Goal: Information Seeking & Learning: Learn about a topic

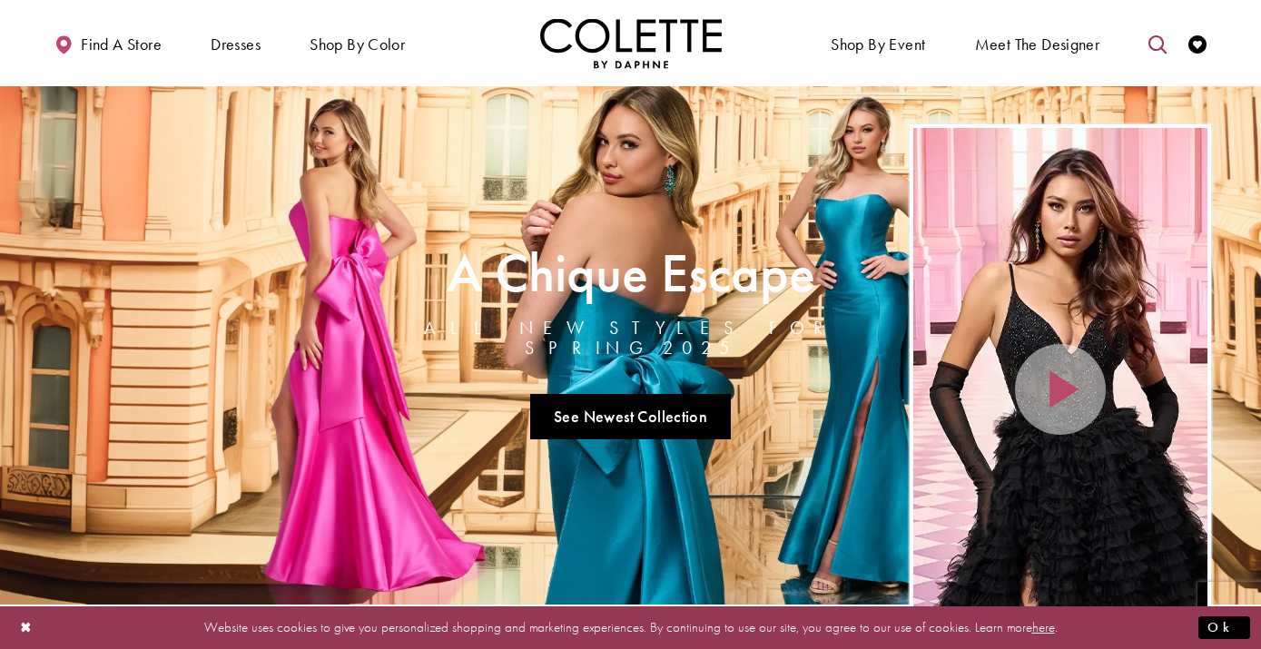
click at [1164, 48] on icon "Toggle search" at bounding box center [1158, 44] width 18 height 18
click at [1096, 37] on input "Search" at bounding box center [1065, 44] width 219 height 27
type input "******"
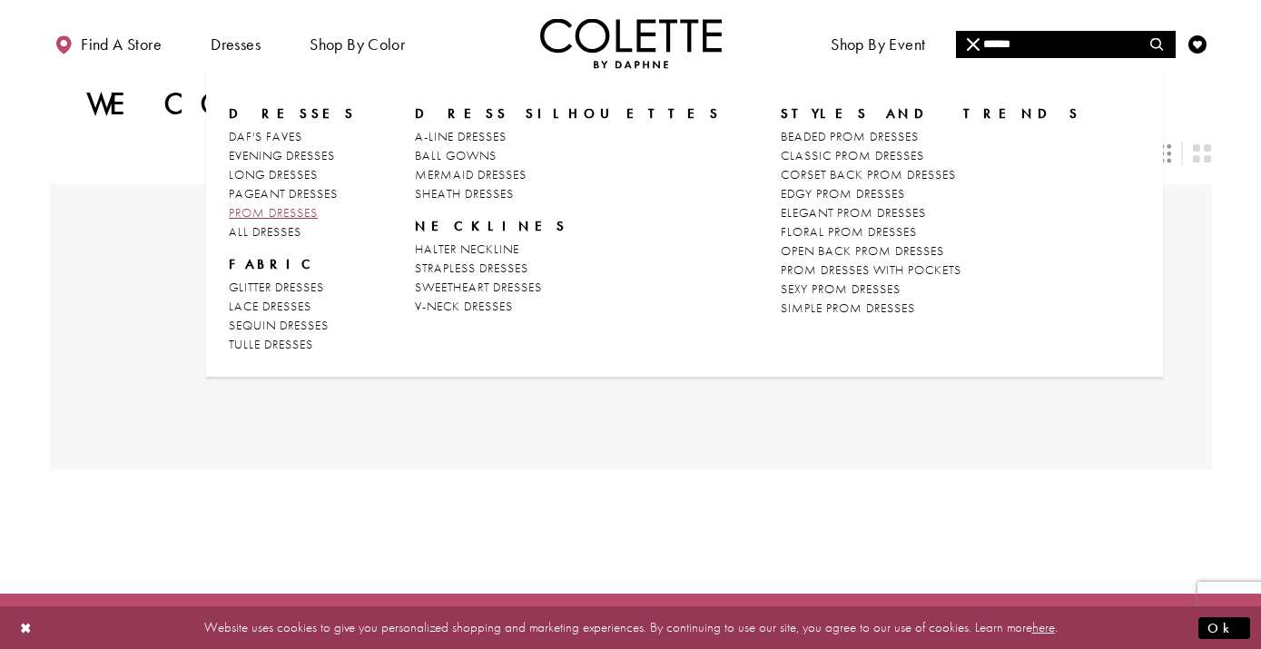
click at [293, 206] on span "PROM DRESSES" at bounding box center [273, 212] width 89 height 16
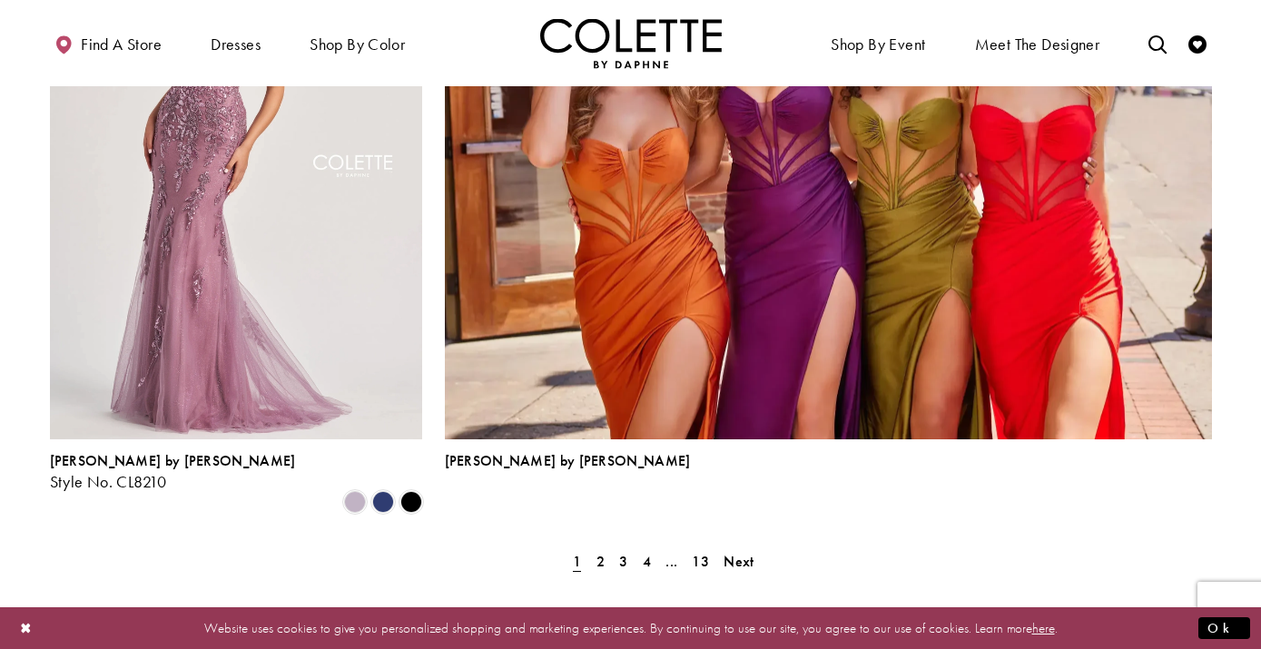
scroll to position [4002, 0]
click at [605, 547] on link "2" at bounding box center [600, 560] width 19 height 26
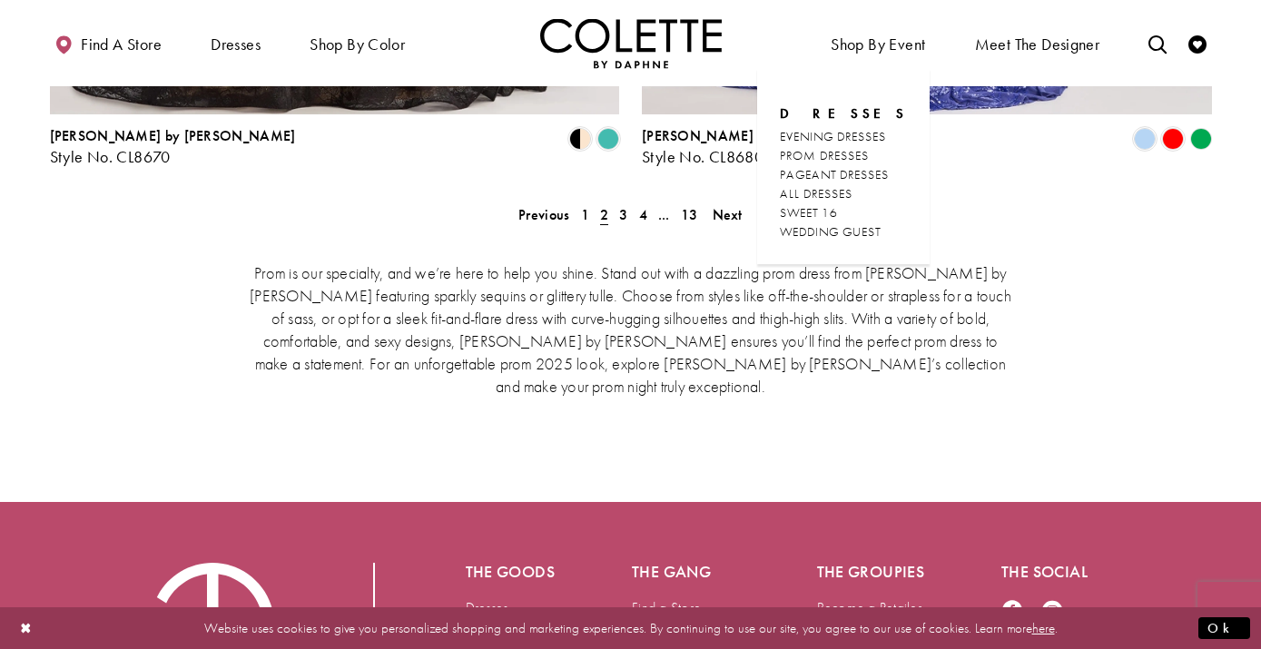
scroll to position [3950, 0]
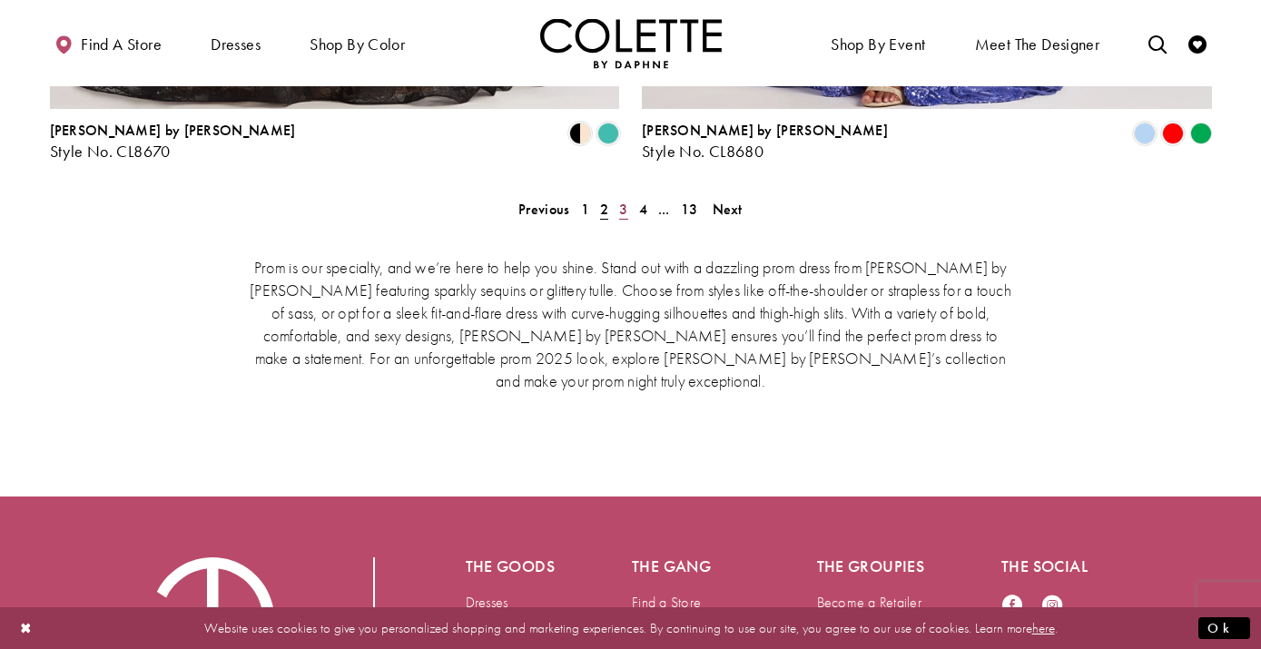
click at [619, 200] on span "3" at bounding box center [623, 209] width 8 height 19
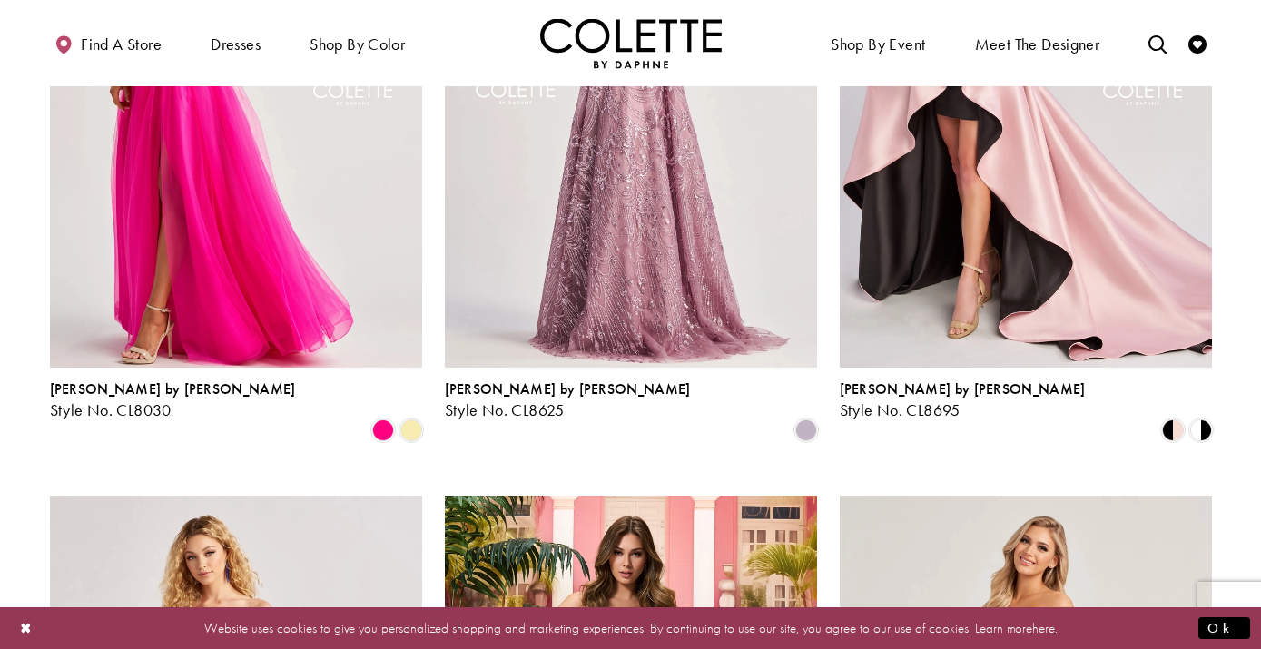
scroll to position [2002, 0]
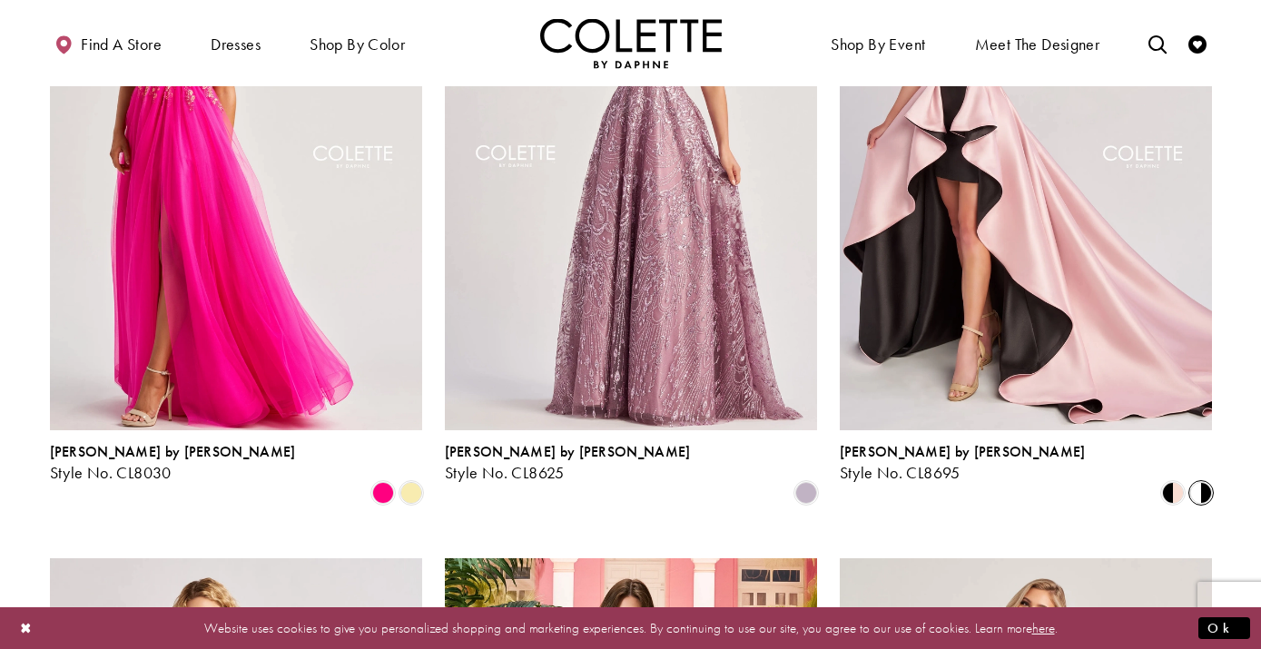
click at [1206, 482] on span "Product List" at bounding box center [1201, 493] width 22 height 22
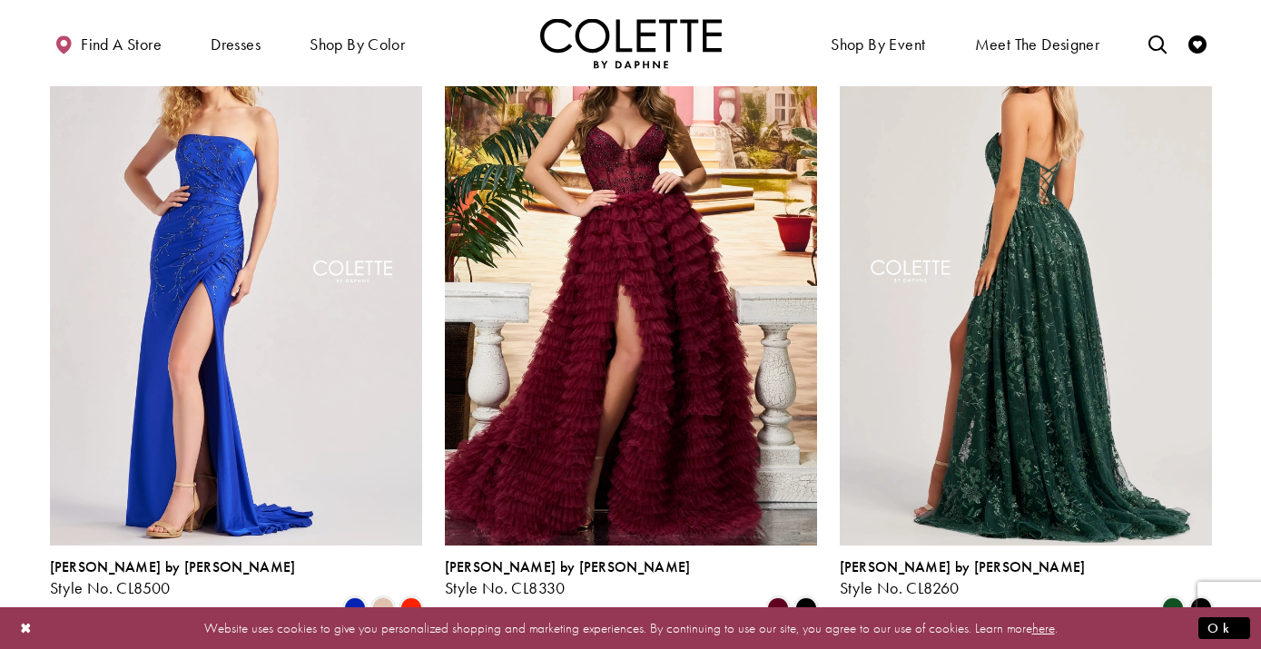
scroll to position [2582, 0]
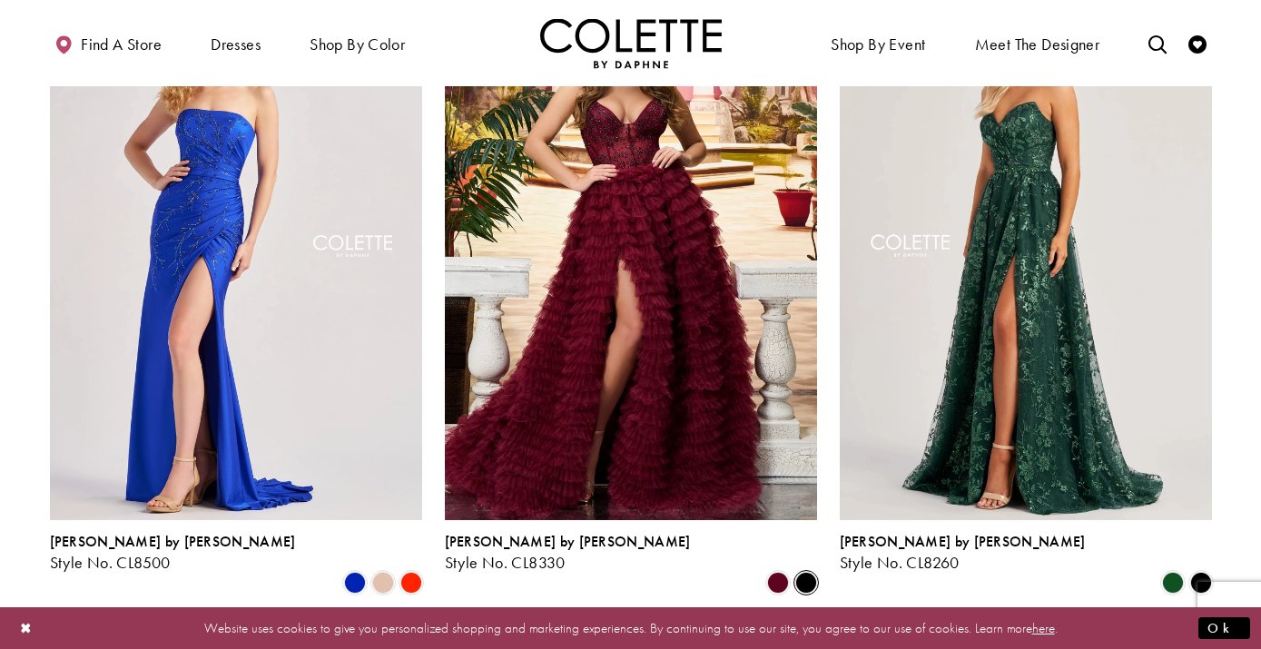
click at [804, 572] on span "Product List" at bounding box center [806, 583] width 22 height 22
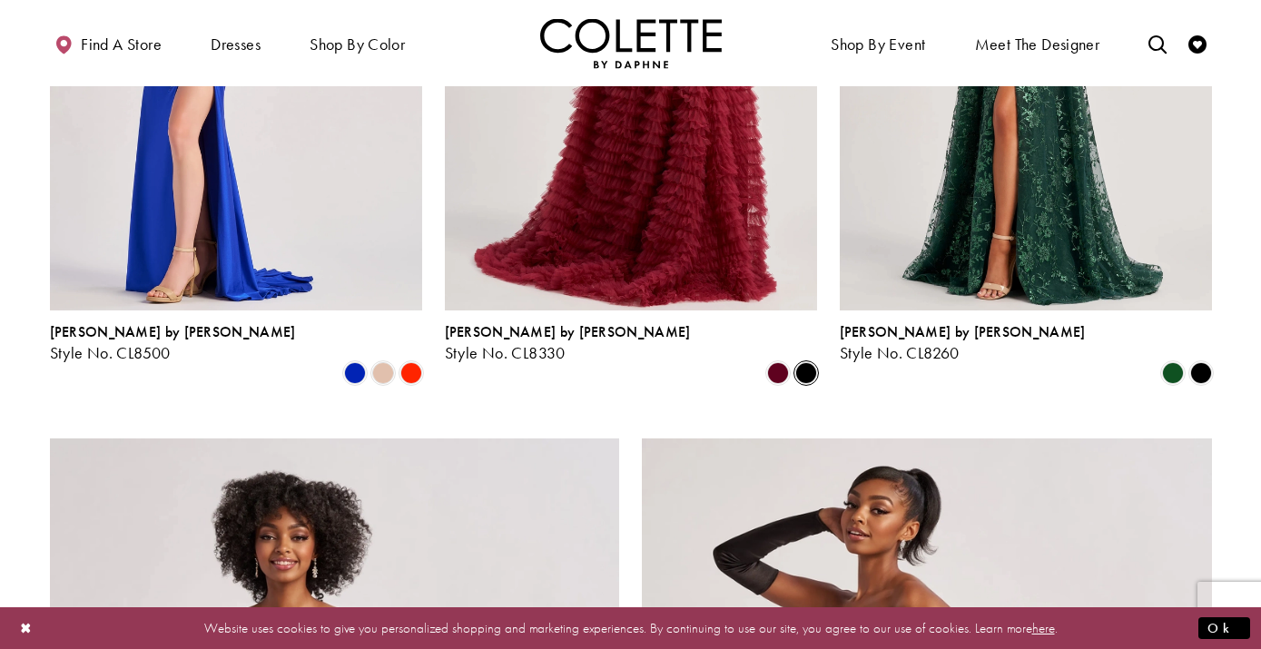
scroll to position [2790, 0]
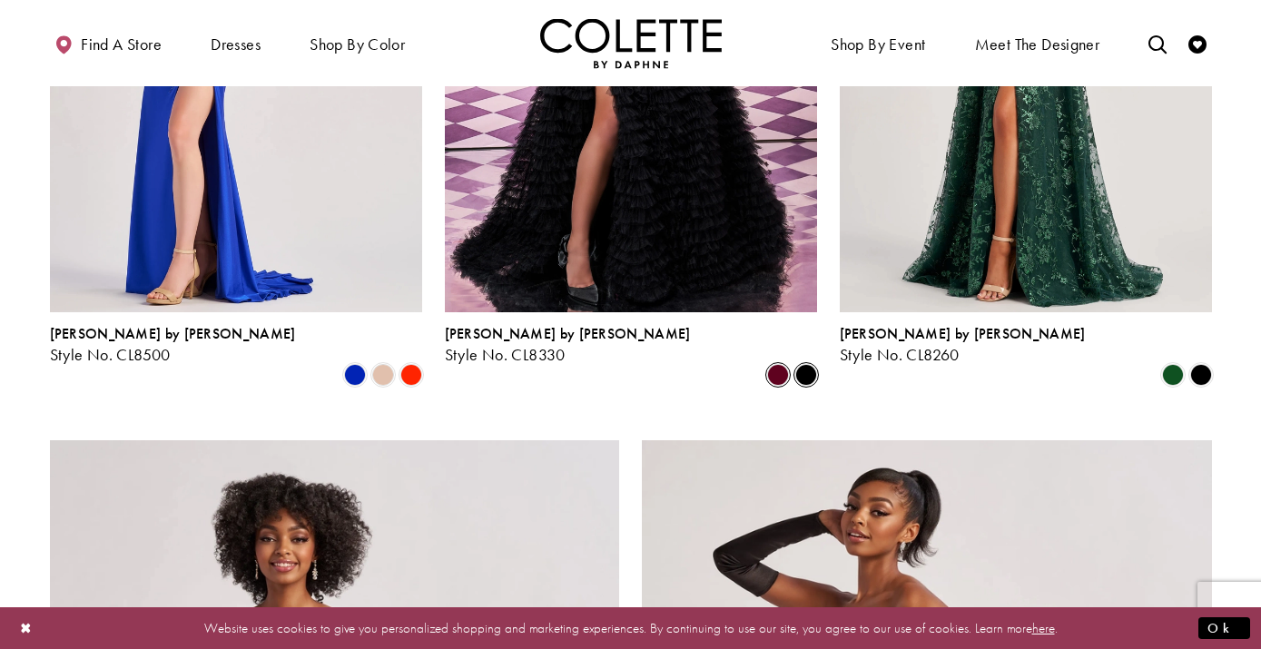
click at [778, 364] on span "Product List" at bounding box center [778, 375] width 22 height 22
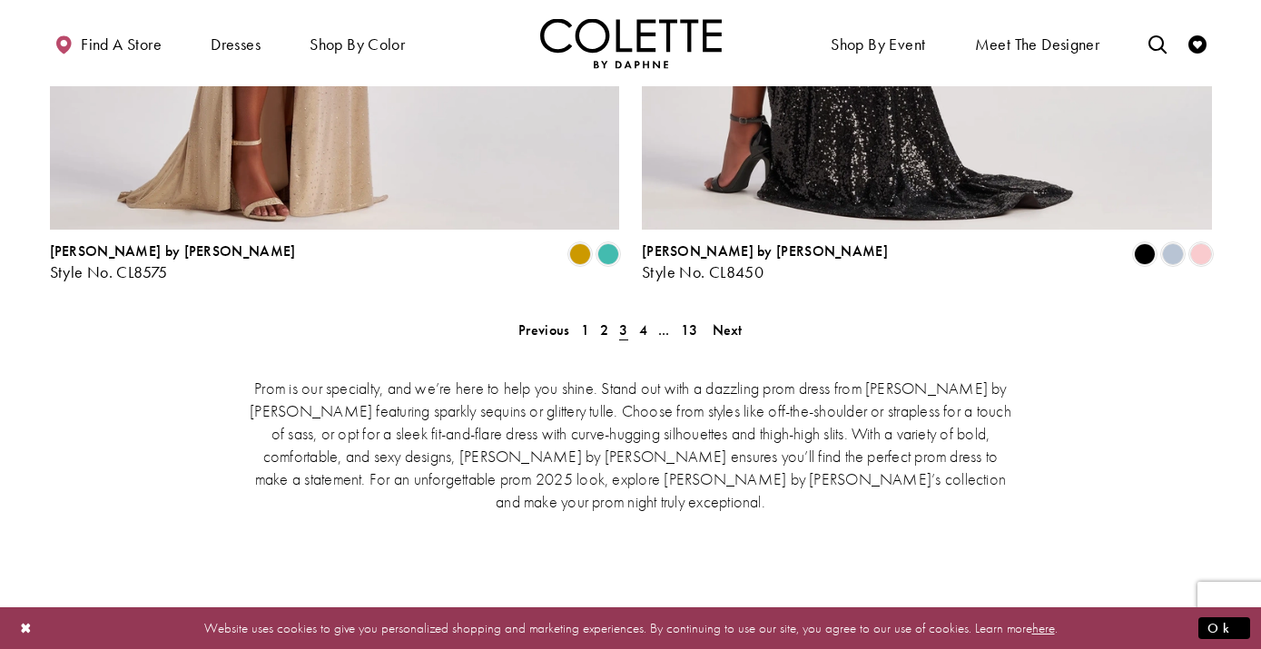
scroll to position [3830, 0]
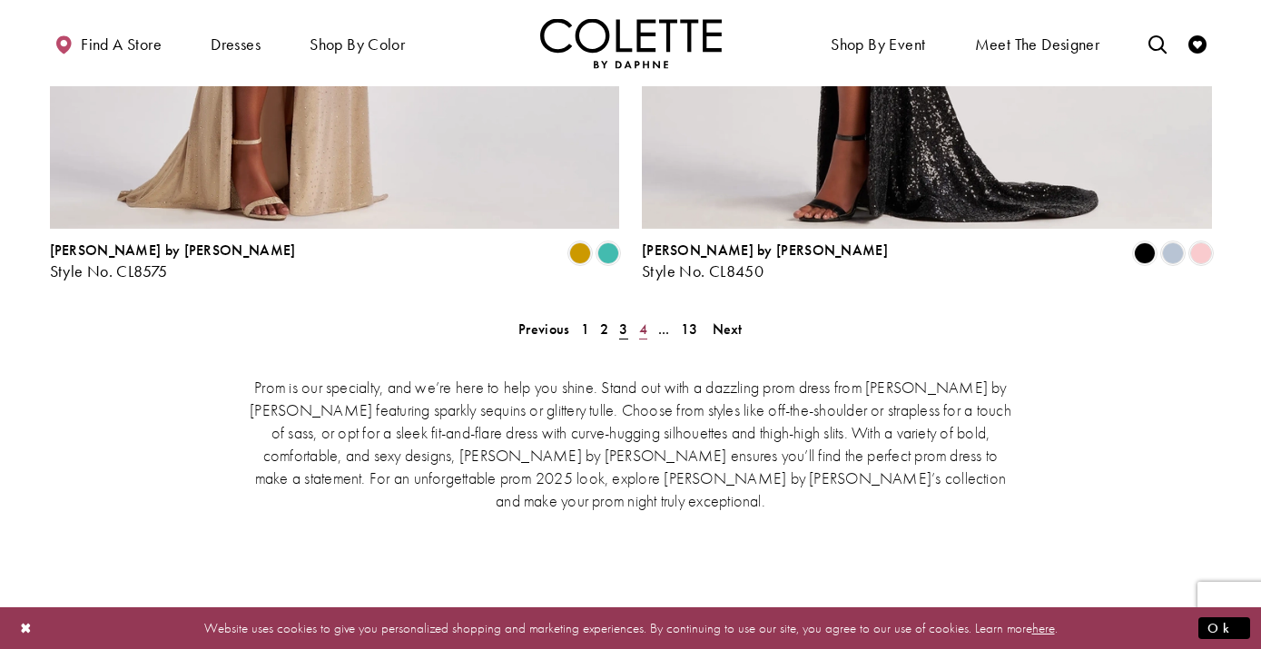
click at [644, 320] on span "4" at bounding box center [643, 329] width 8 height 19
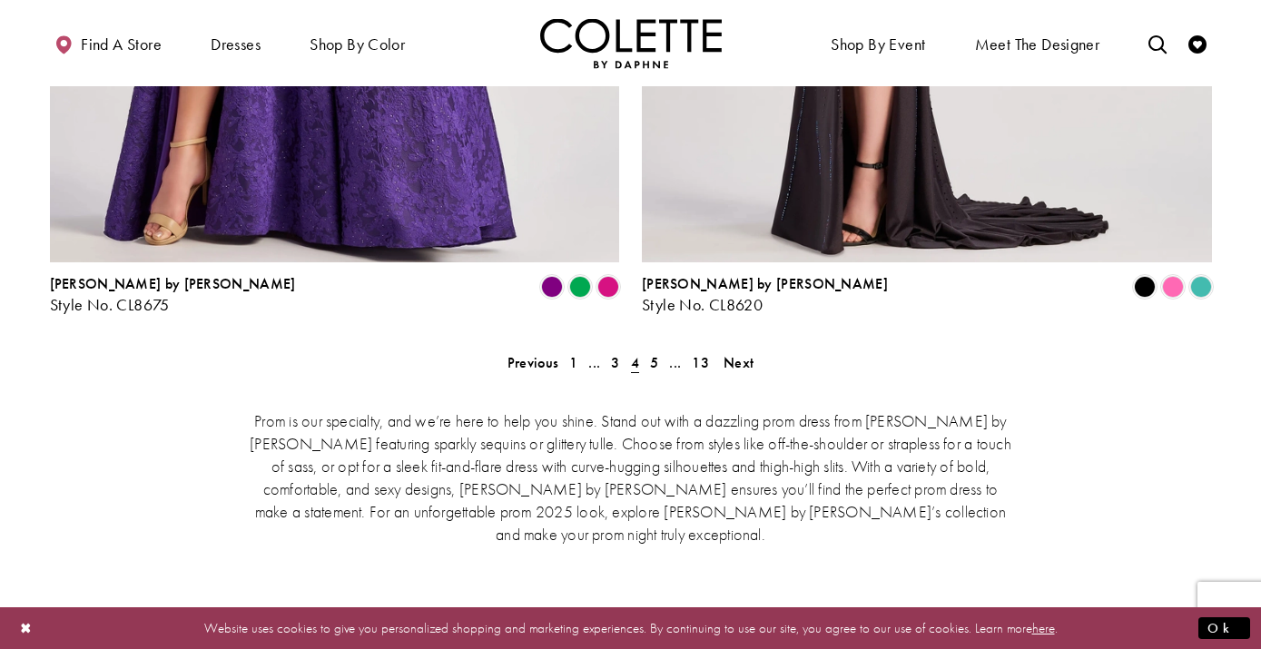
scroll to position [3797, 0]
click at [655, 352] on span "5" at bounding box center [654, 361] width 8 height 19
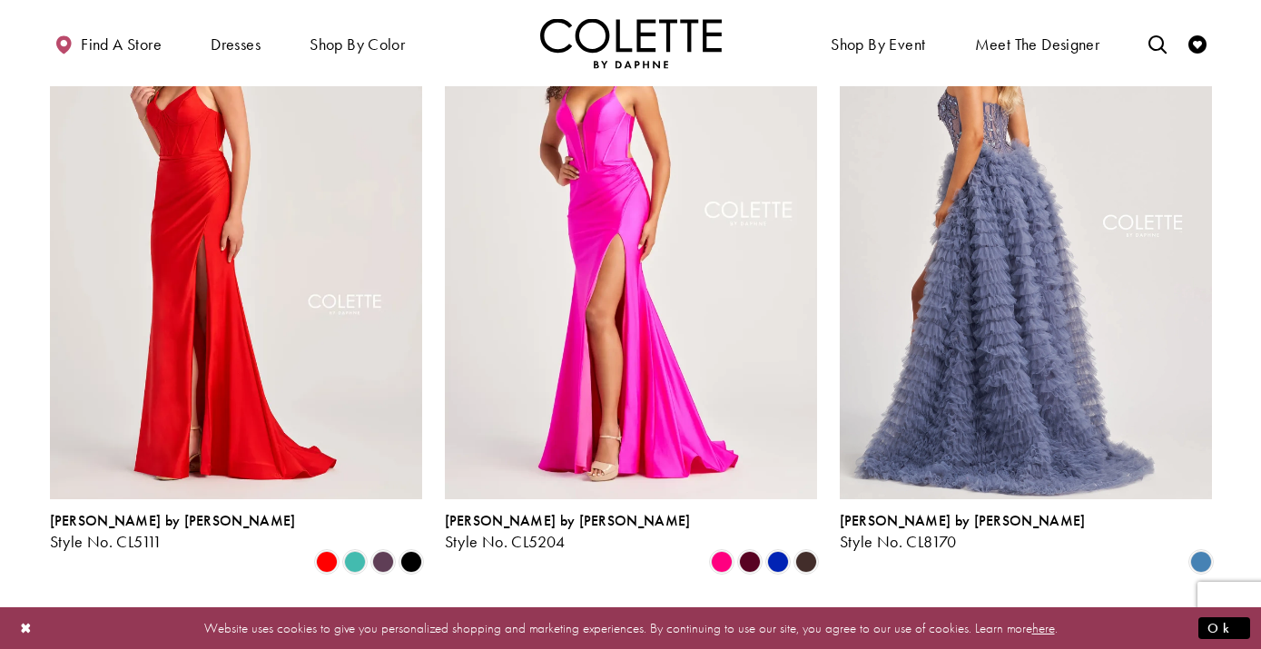
scroll to position [1263, 0]
click at [1000, 244] on img "Visit Colette by Daphne Style No. CL8170 Page" at bounding box center [1026, 229] width 372 height 541
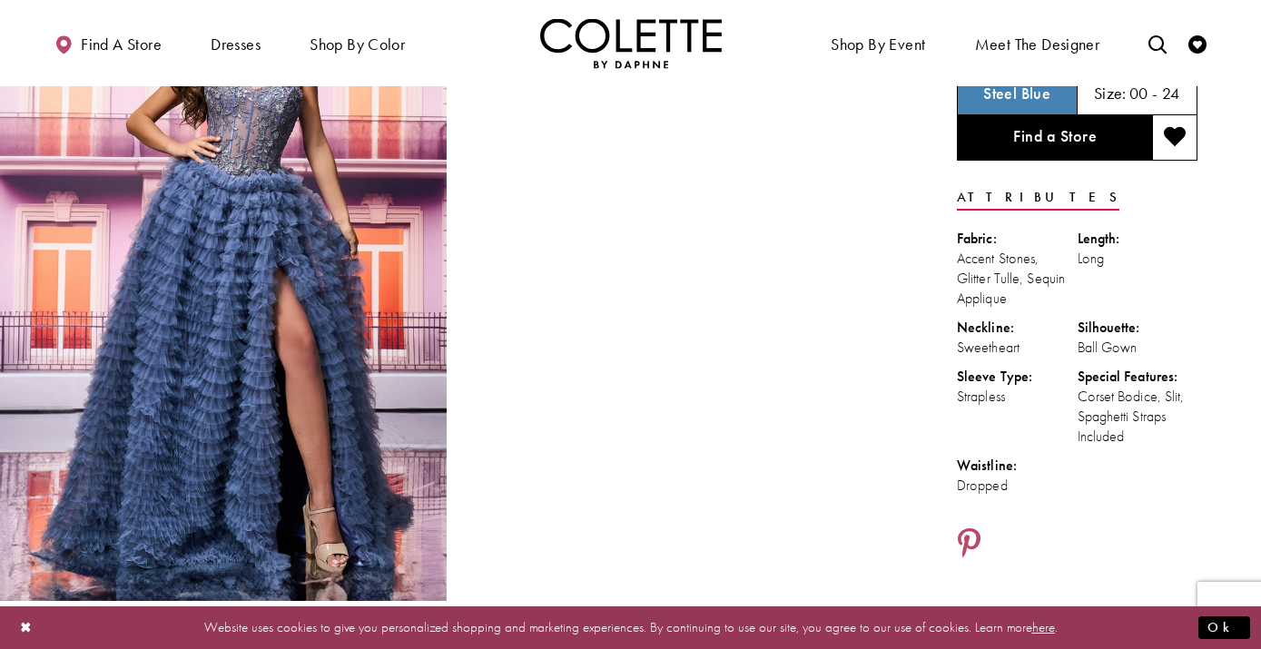
scroll to position [153, 0]
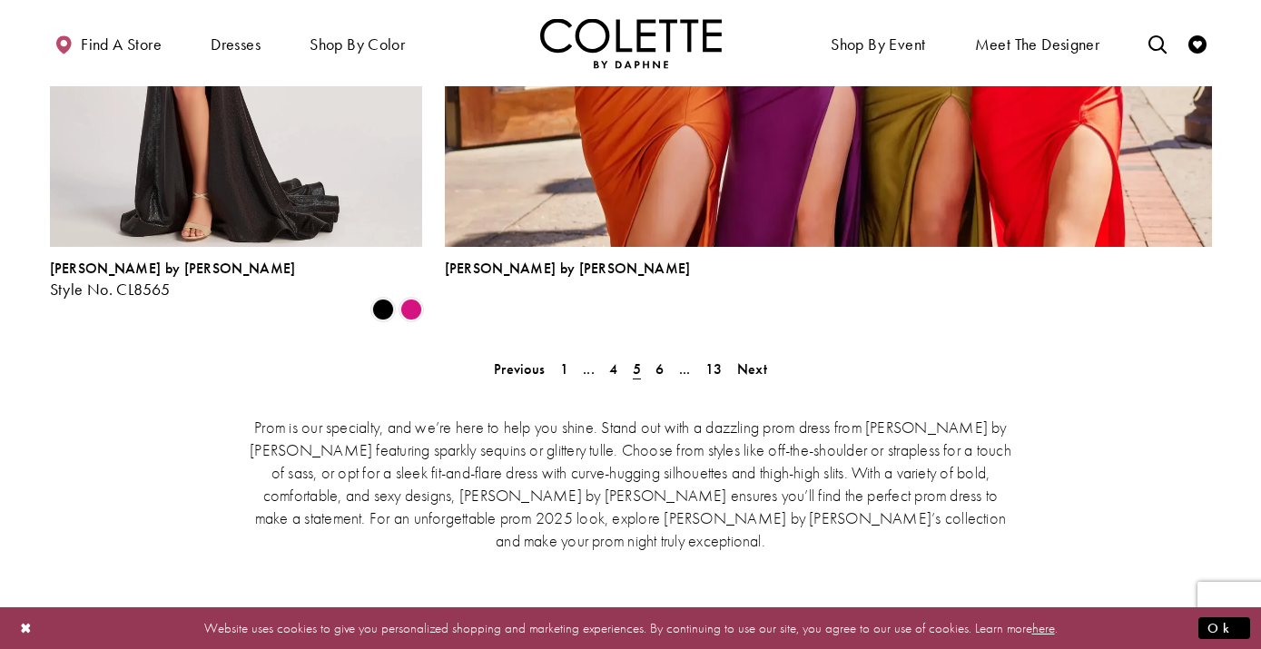
scroll to position [4192, 0]
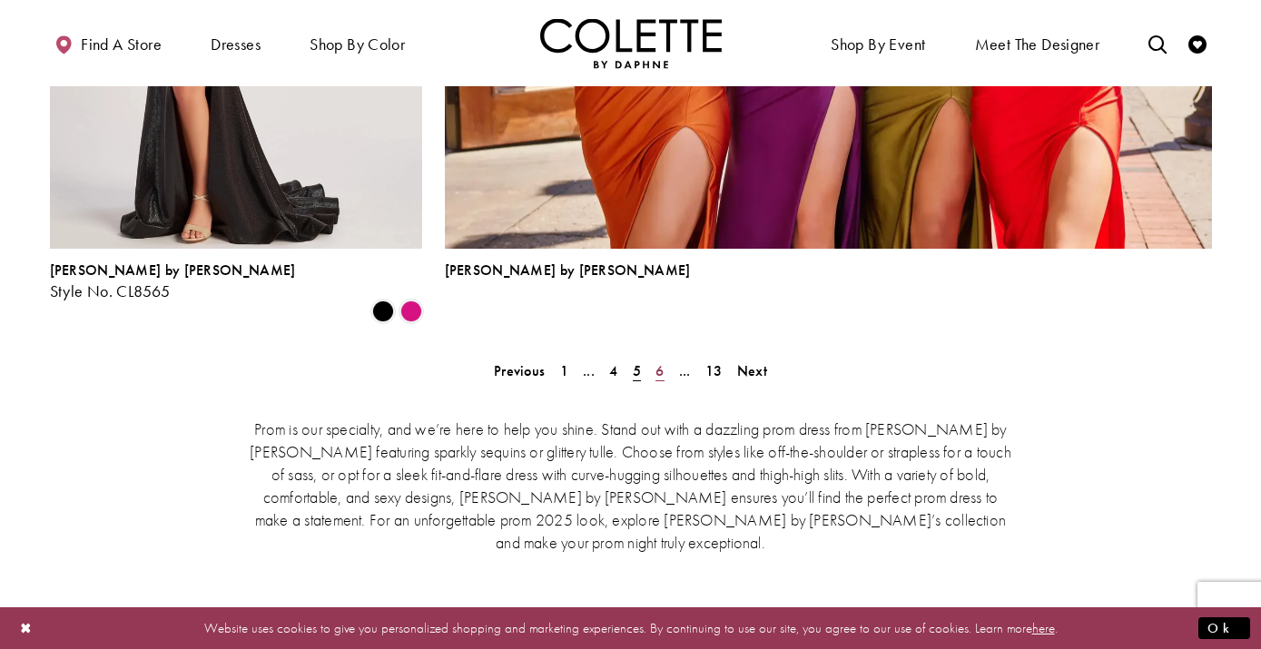
click at [659, 361] on span "6" at bounding box center [660, 370] width 8 height 19
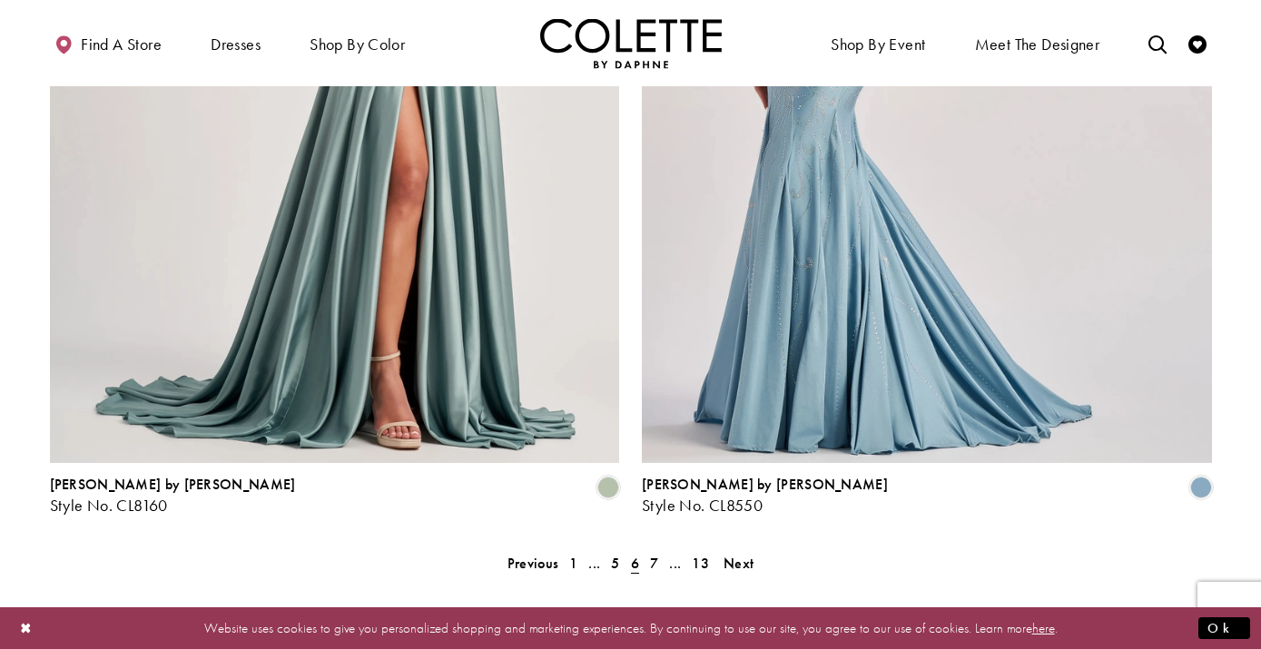
scroll to position [3596, 0]
click at [656, 553] on span "7" at bounding box center [654, 562] width 8 height 19
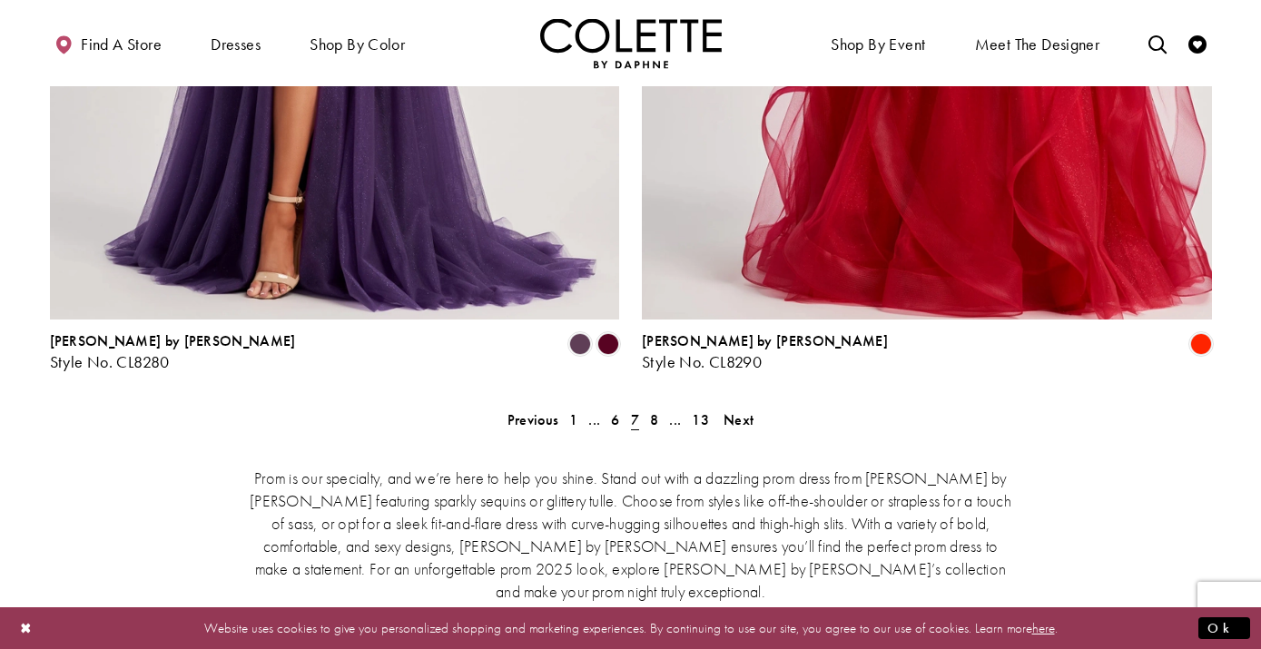
scroll to position [3738, 0]
click at [655, 411] on span "8" at bounding box center [654, 420] width 8 height 19
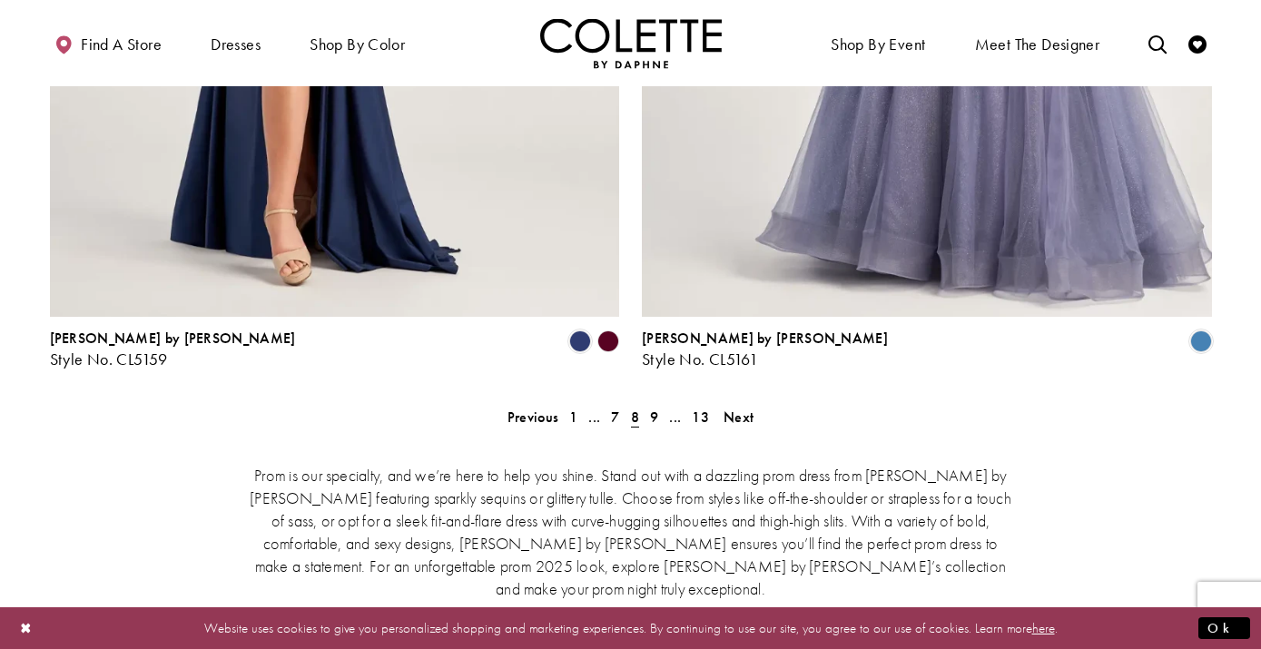
scroll to position [3758, 0]
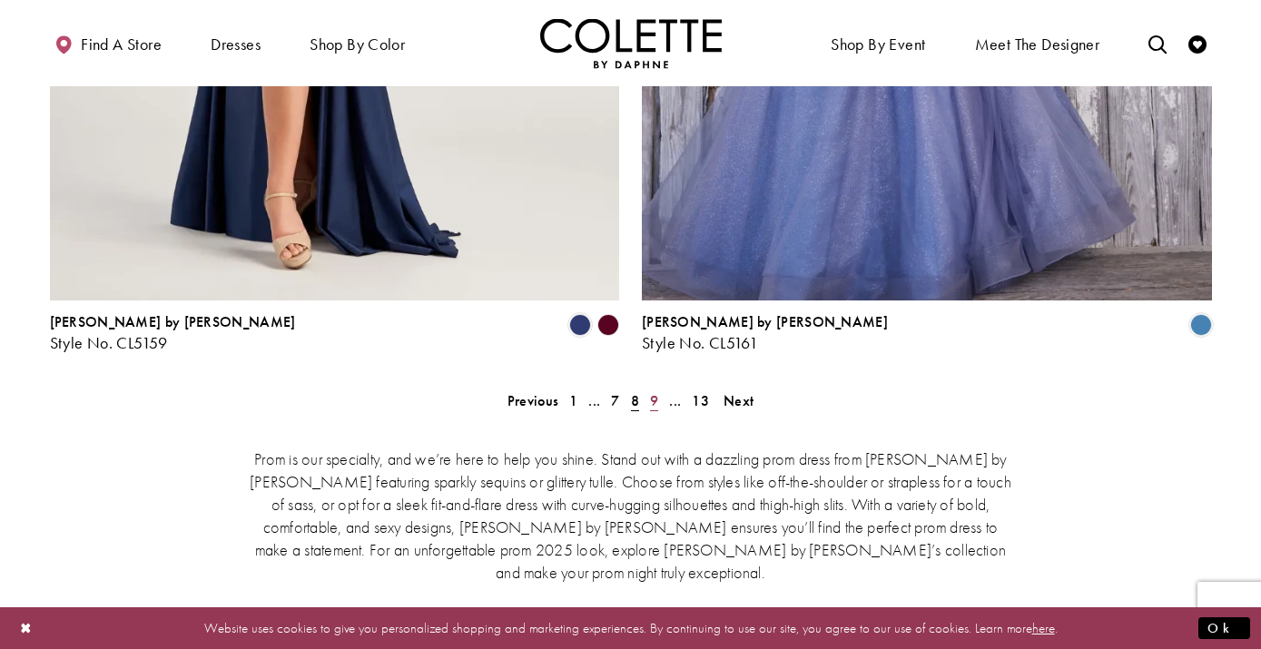
click at [656, 391] on span "9" at bounding box center [654, 400] width 8 height 19
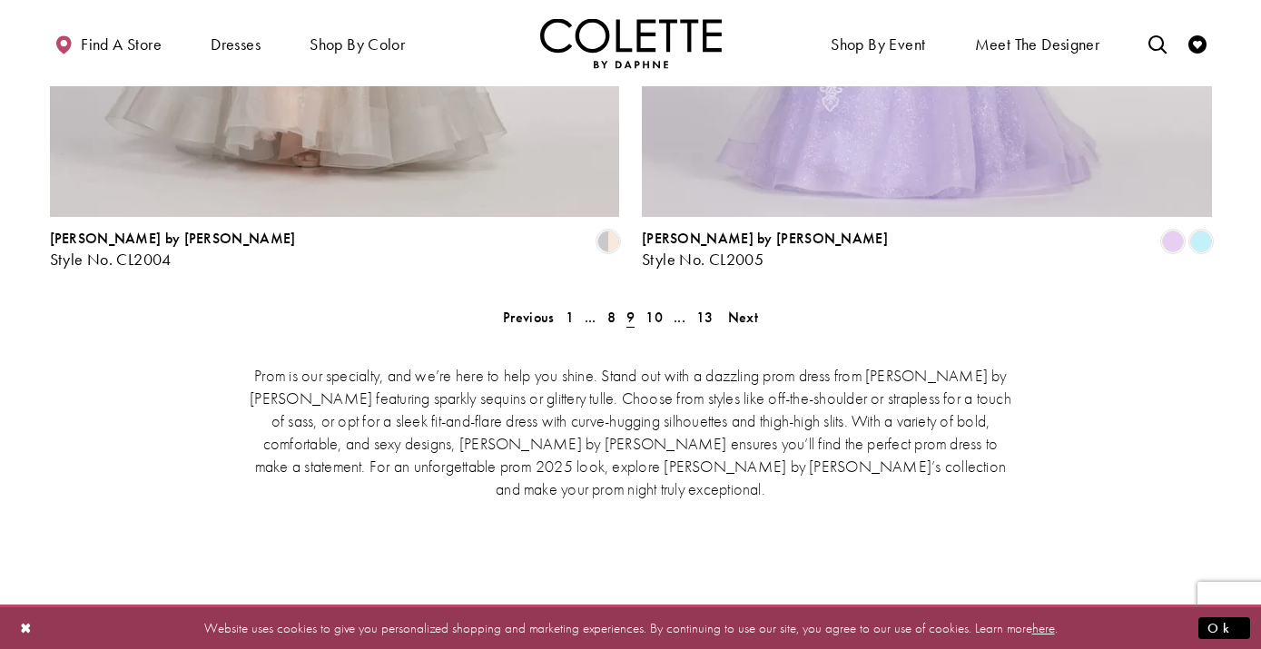
scroll to position [3852, 0]
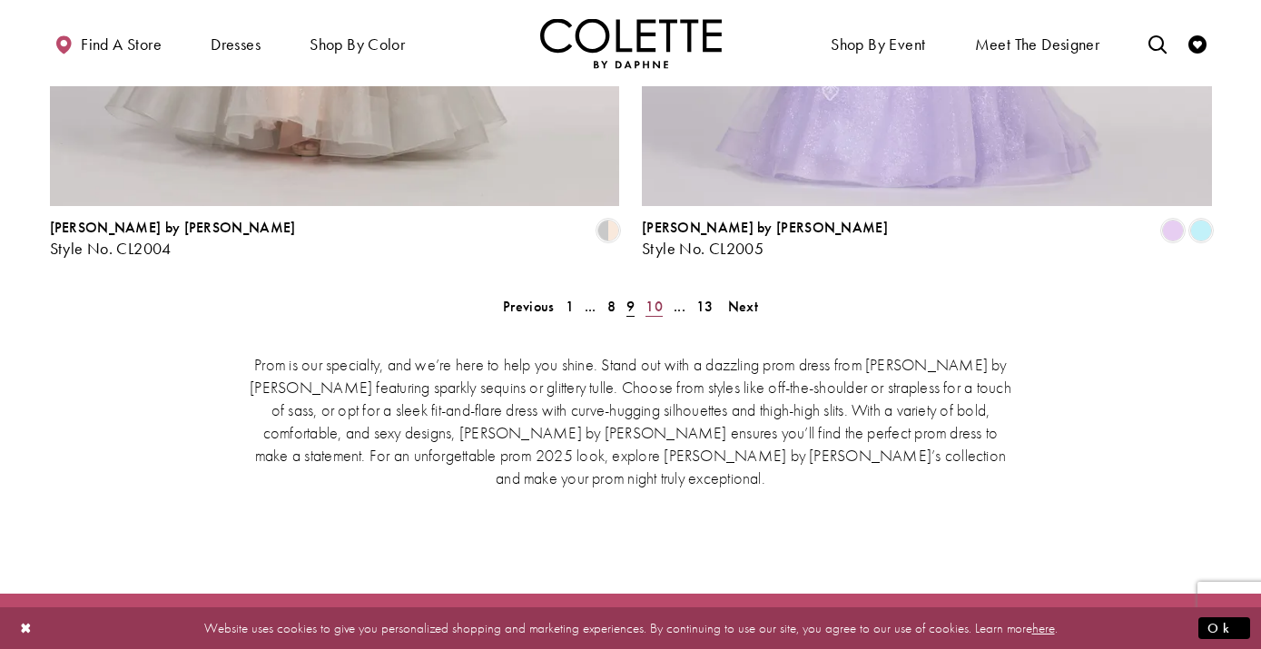
click at [657, 297] on span "10" at bounding box center [654, 306] width 17 height 19
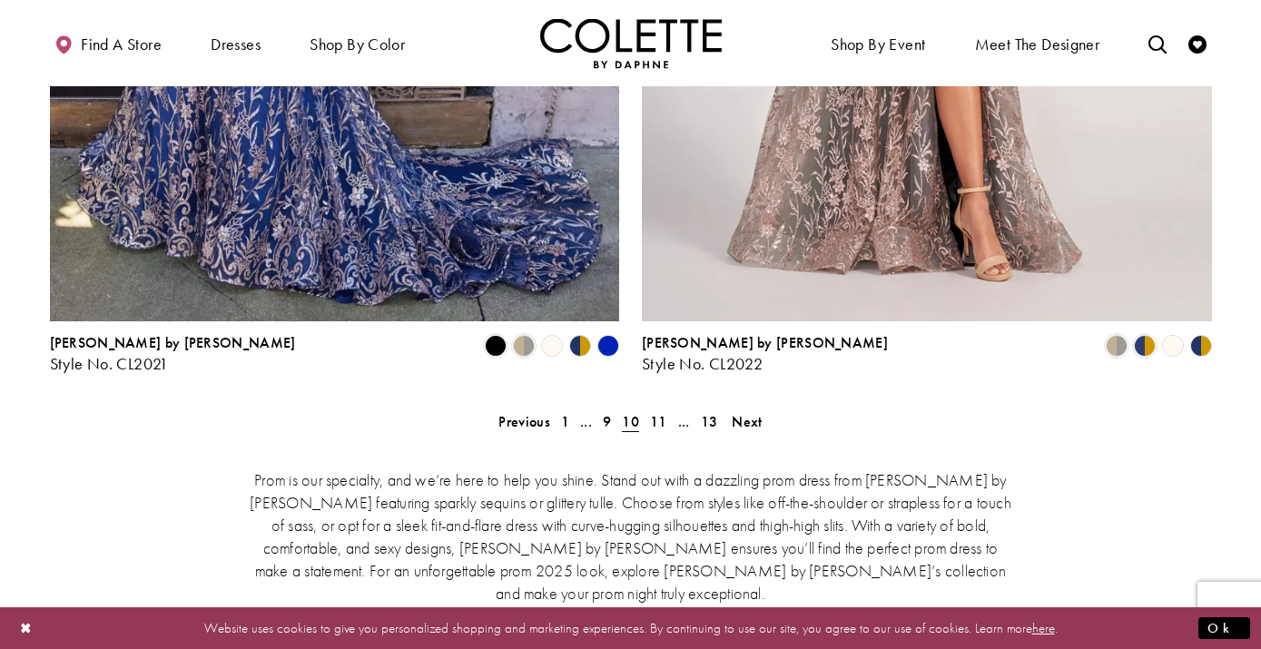
scroll to position [3739, 0]
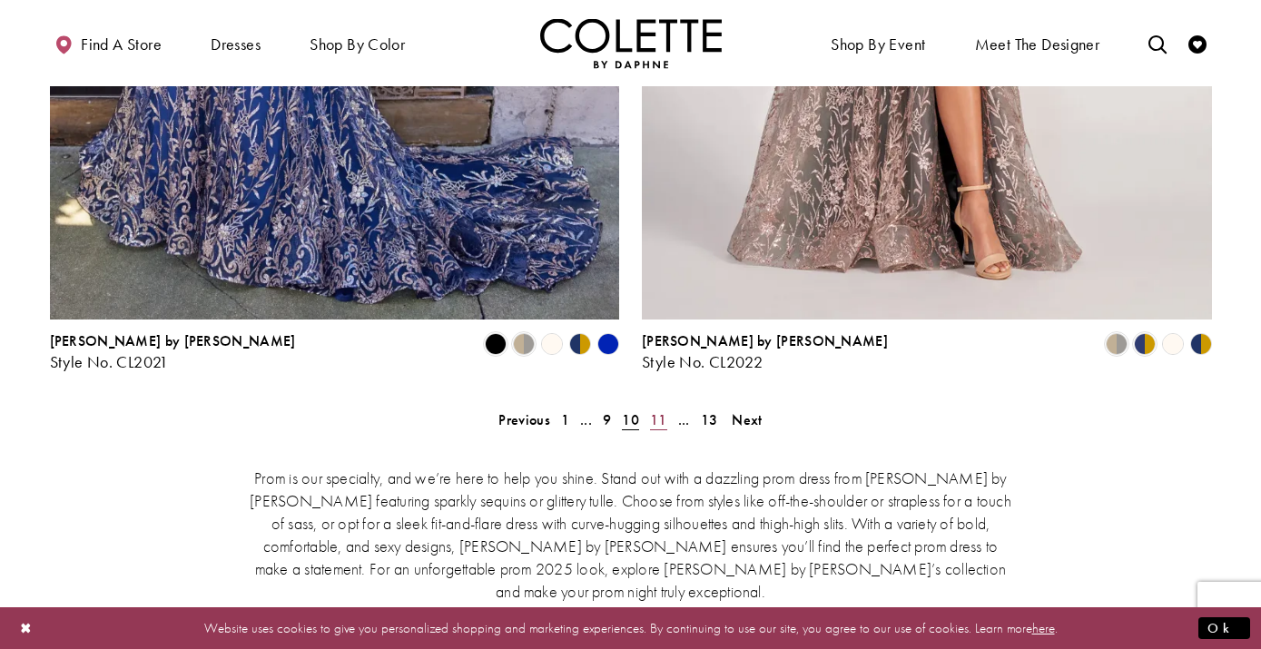
click at [656, 410] on span "11" at bounding box center [658, 419] width 17 height 19
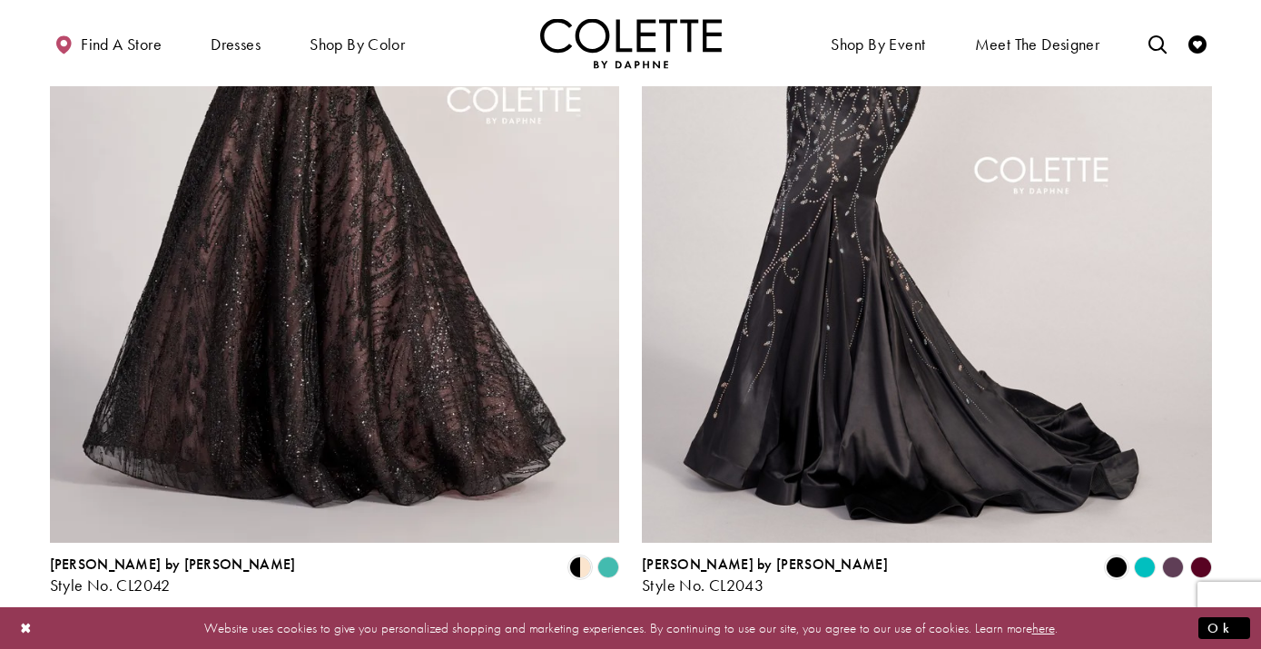
scroll to position [3558, 0]
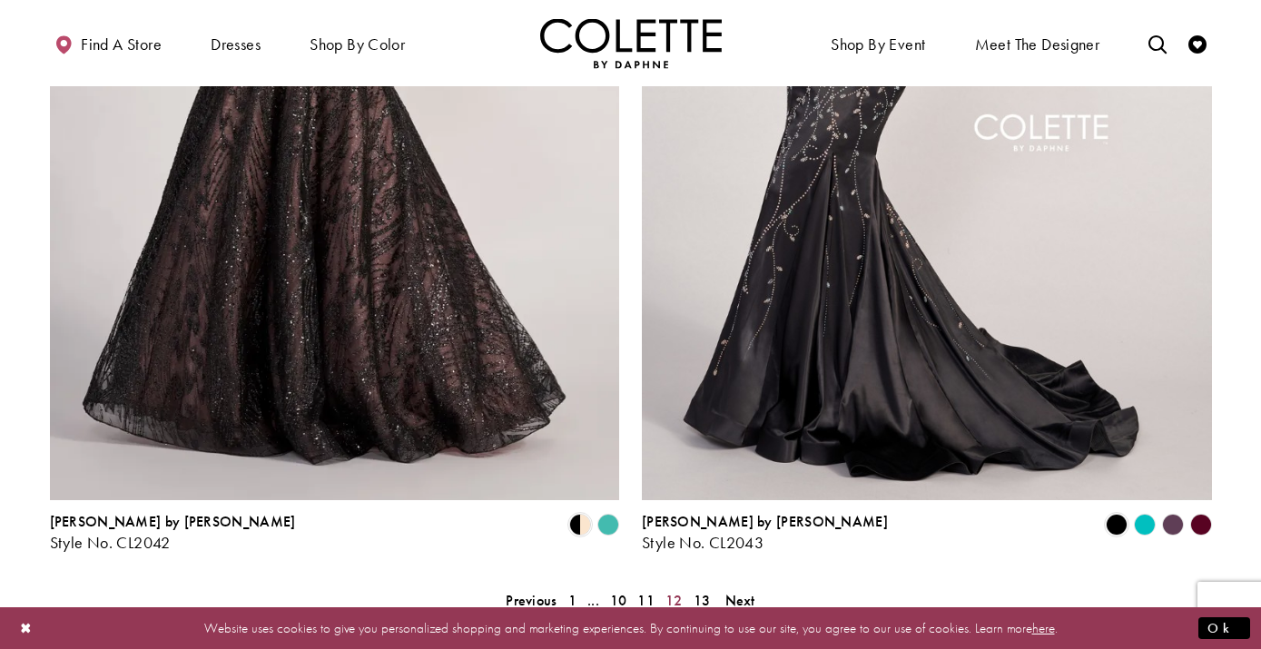
click at [675, 591] on span "12" at bounding box center [674, 600] width 17 height 19
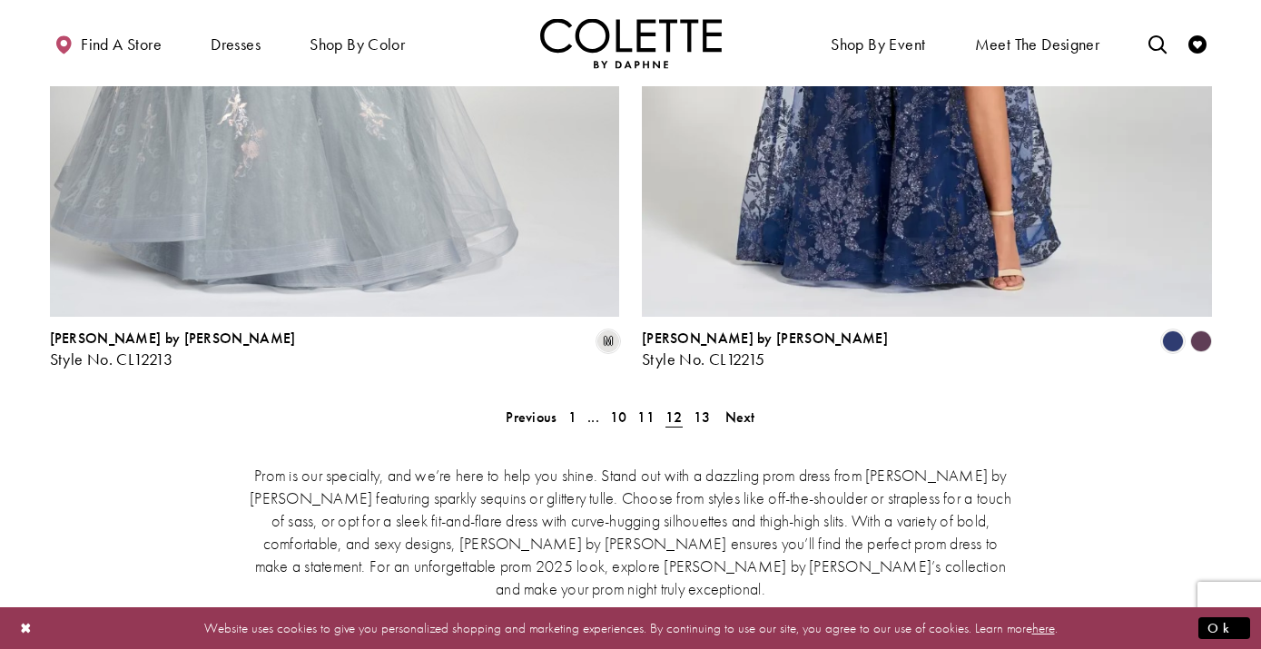
scroll to position [3725, 0]
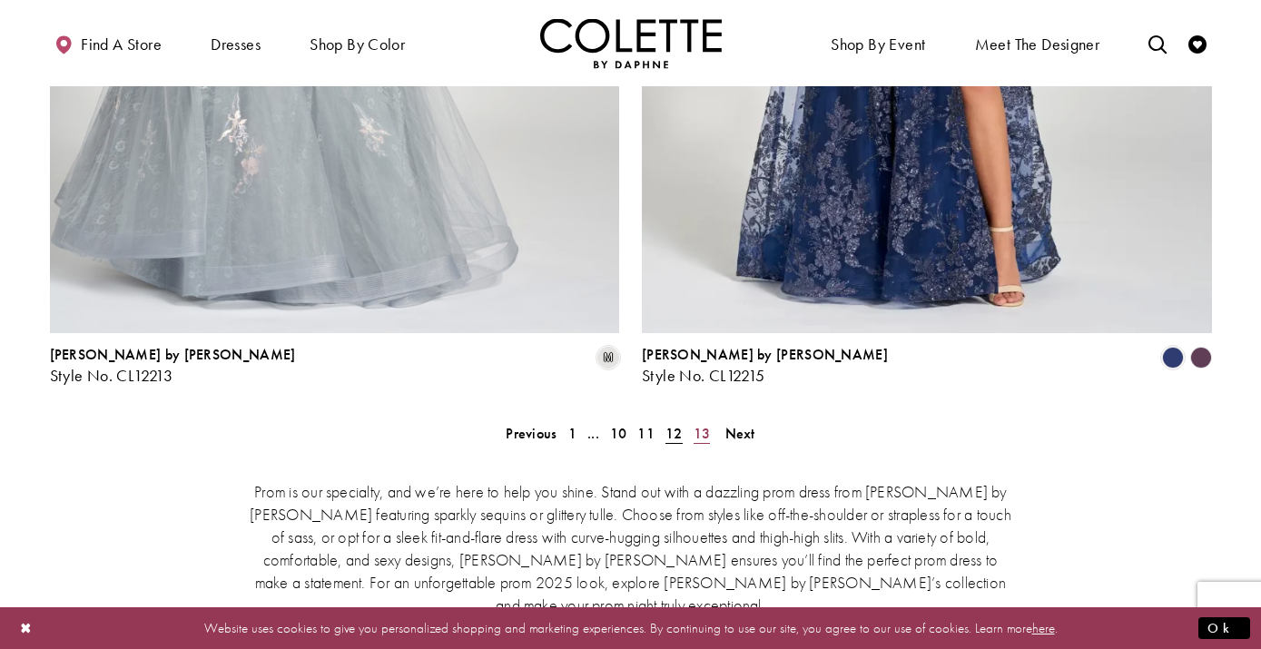
click at [705, 424] on span "13" at bounding box center [702, 433] width 17 height 19
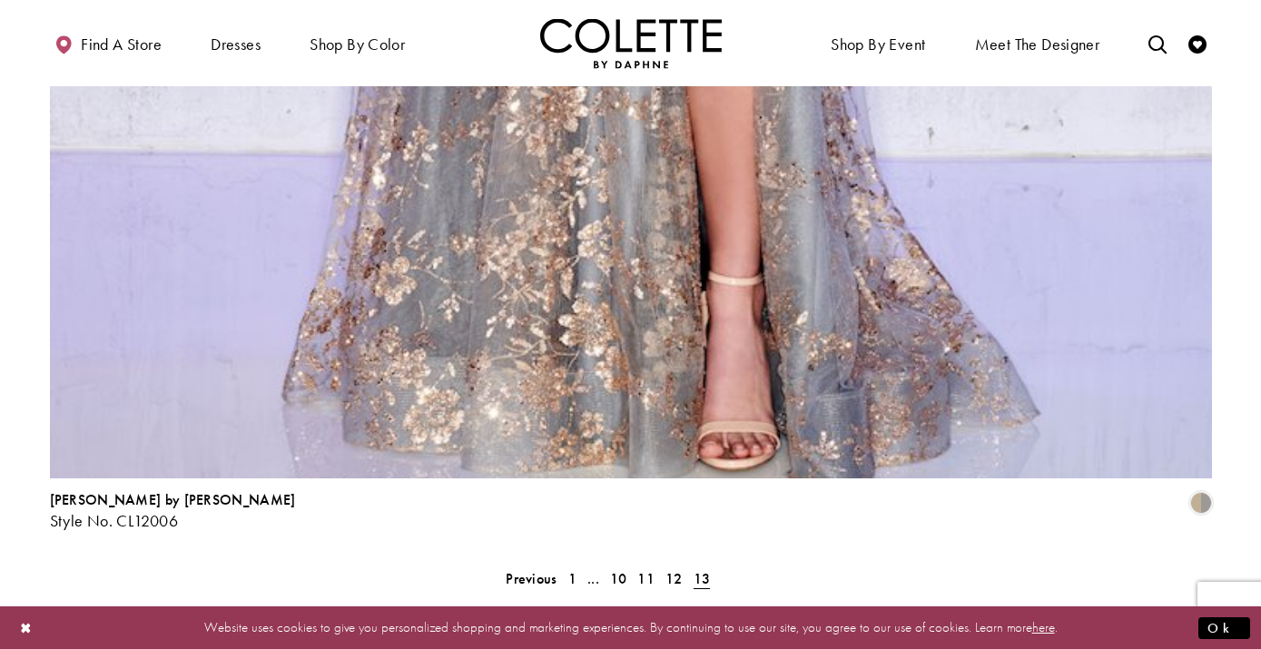
scroll to position [3655, 0]
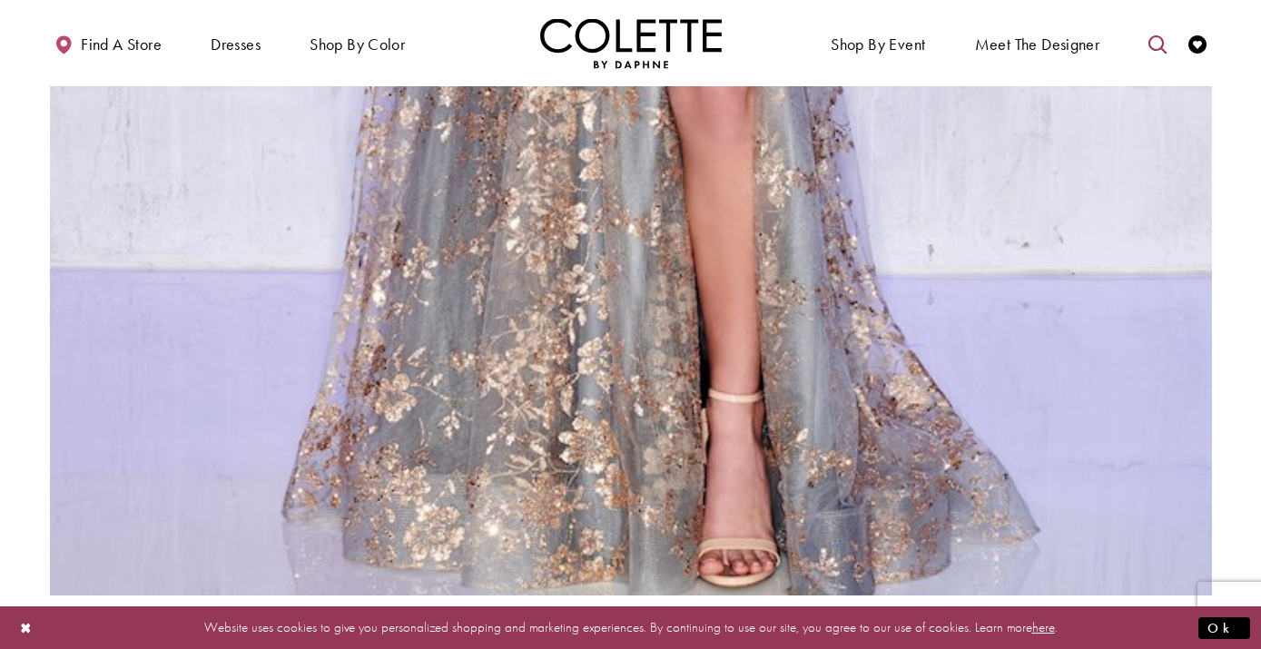
click at [1159, 47] on icon "Toggle search" at bounding box center [1158, 44] width 18 height 18
